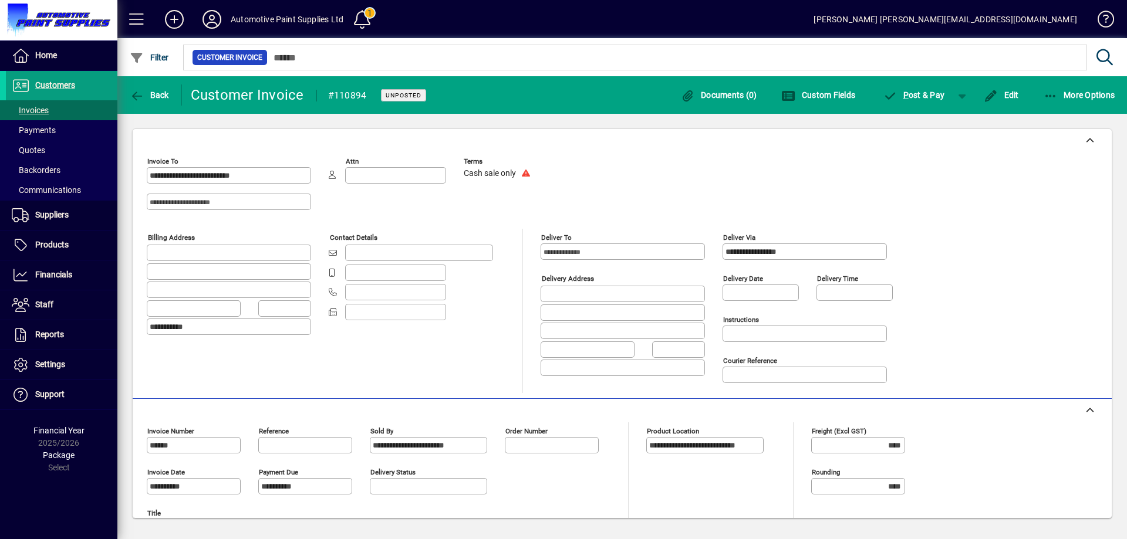
drag, startPoint x: 0, startPoint y: 0, endPoint x: 675, endPoint y: 269, distance: 726.8
click at [739, 316] on mat-label "Instructions" at bounding box center [741, 320] width 36 height 8
click at [739, 329] on textarea "Instructions" at bounding box center [806, 333] width 161 height 9
click at [49, 220] on span "Suppliers" at bounding box center [51, 214] width 33 height 9
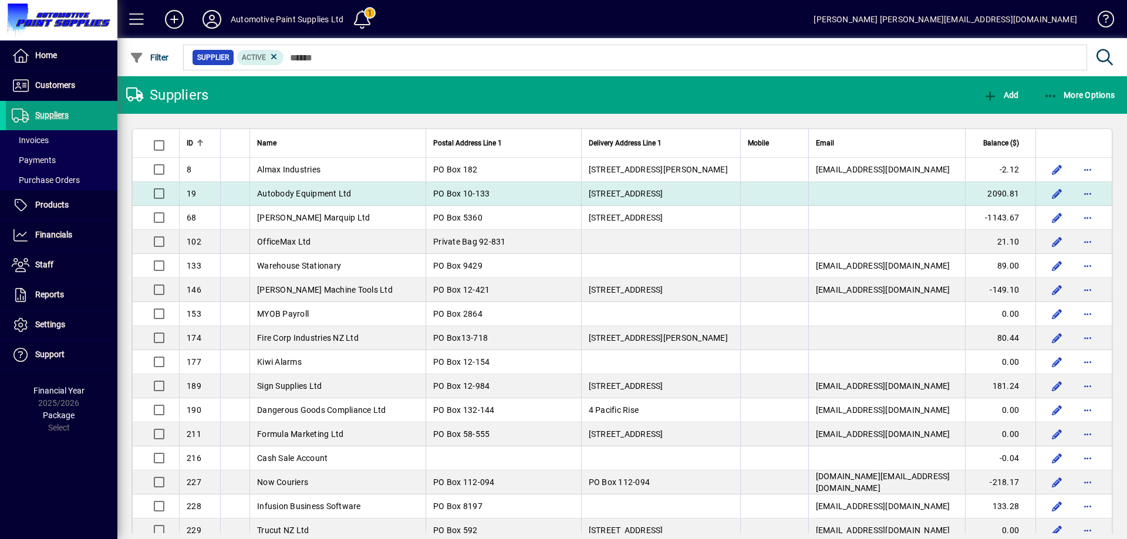
drag, startPoint x: 79, startPoint y: 211, endPoint x: 197, endPoint y: 201, distance: 118.4
click at [80, 211] on span at bounding box center [62, 205] width 112 height 28
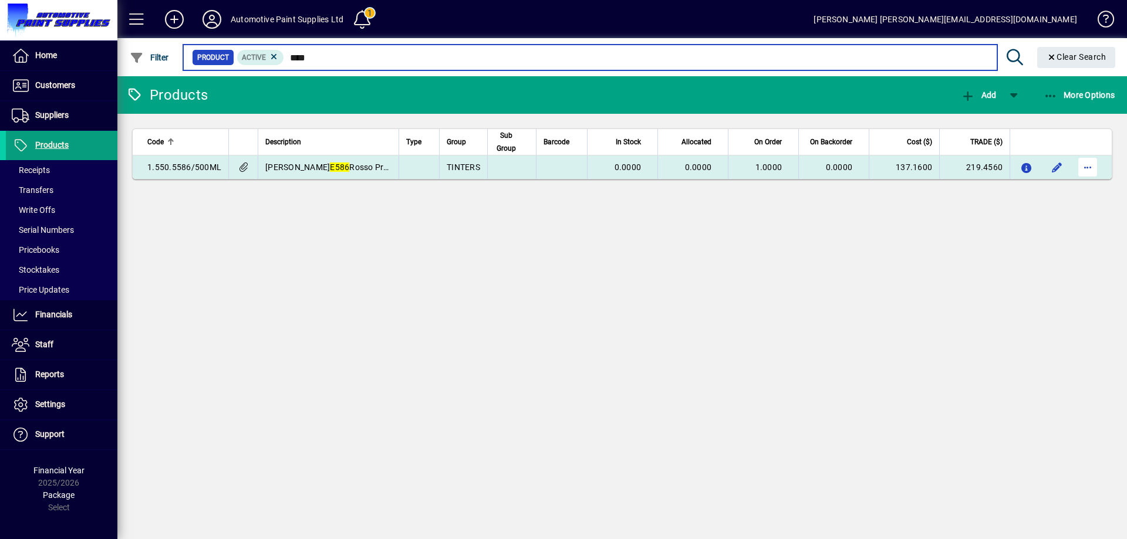
type input "****"
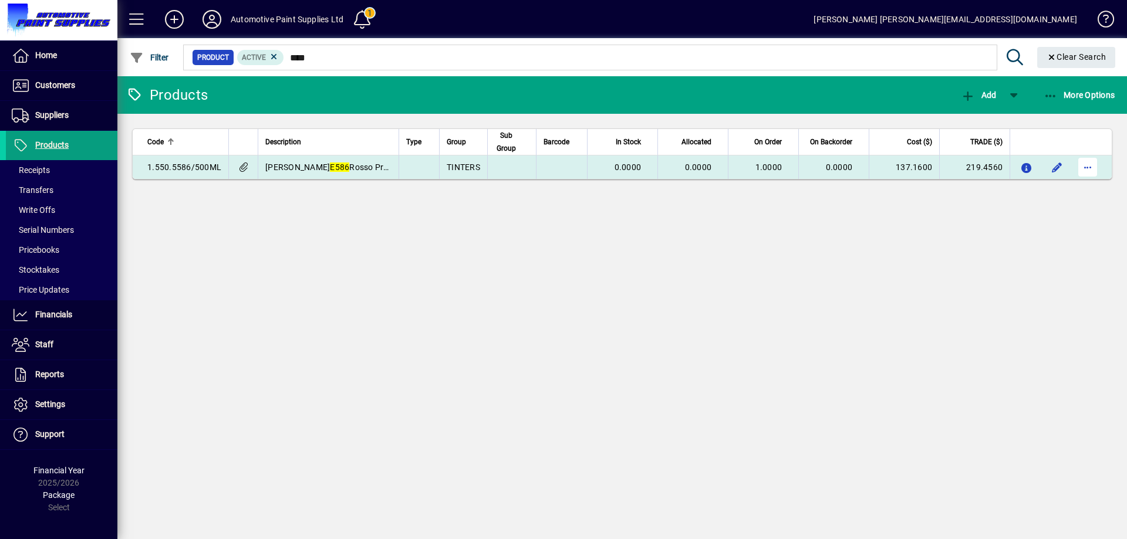
click at [1085, 175] on span "button" at bounding box center [1088, 167] width 28 height 28
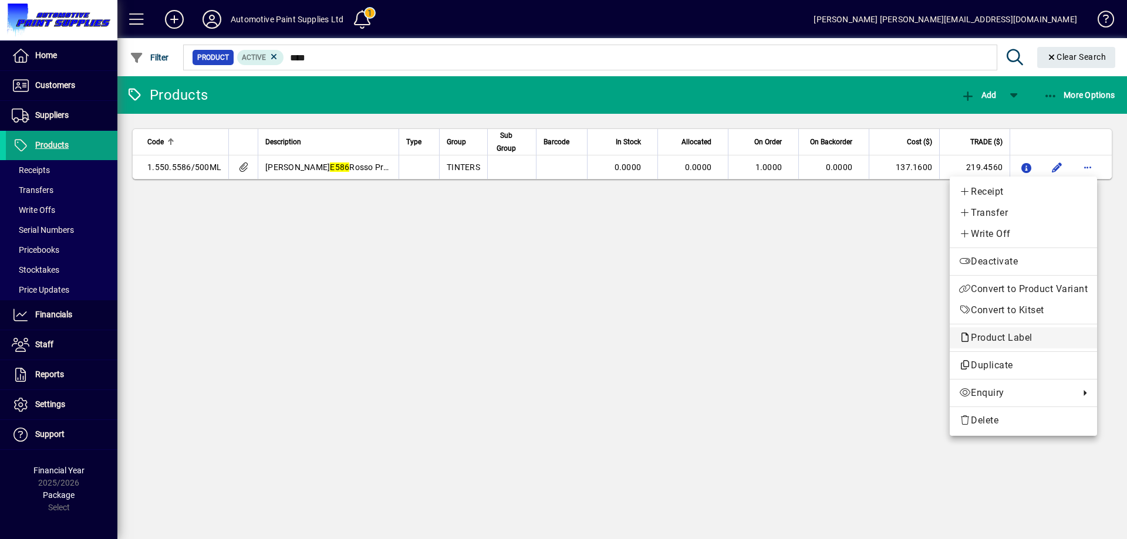
click at [987, 332] on span "Product Label" at bounding box center [1023, 338] width 129 height 14
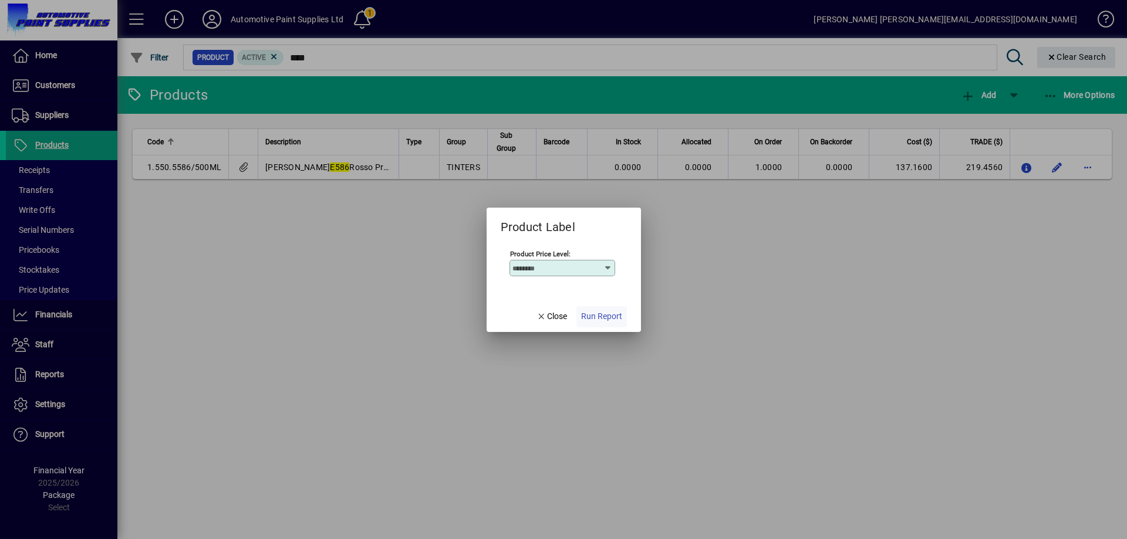
click at [601, 320] on span "Run Report" at bounding box center [601, 317] width 41 height 12
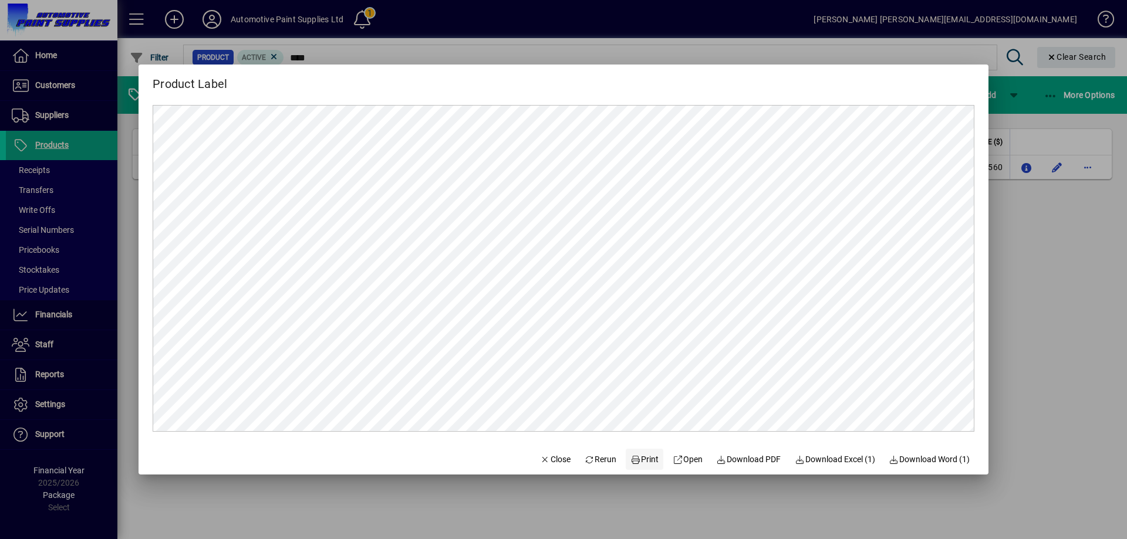
click at [637, 454] on span "Print" at bounding box center [644, 460] width 28 height 12
